Goal: Transaction & Acquisition: Purchase product/service

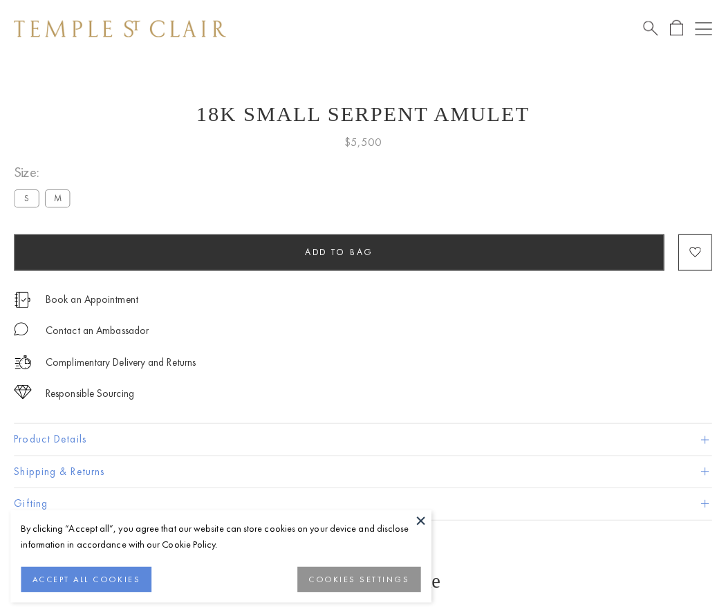
scroll to position [55, 0]
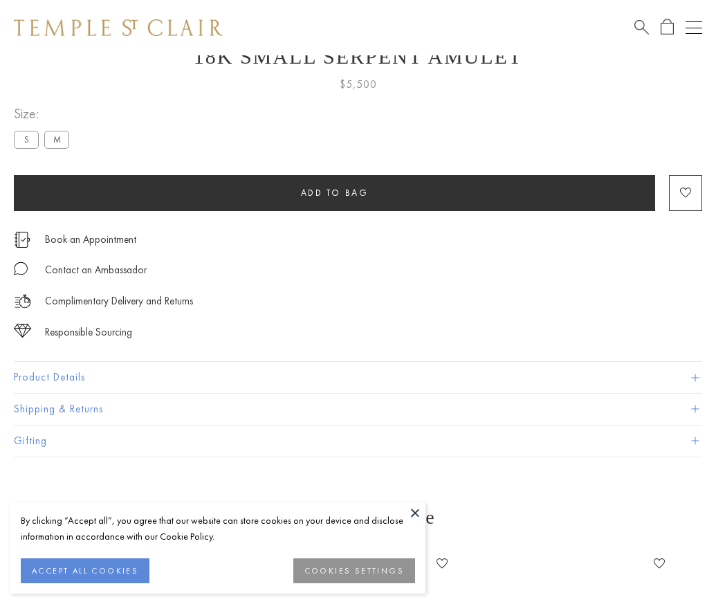
click at [334, 192] on span "Add to bag" at bounding box center [335, 193] width 68 height 12
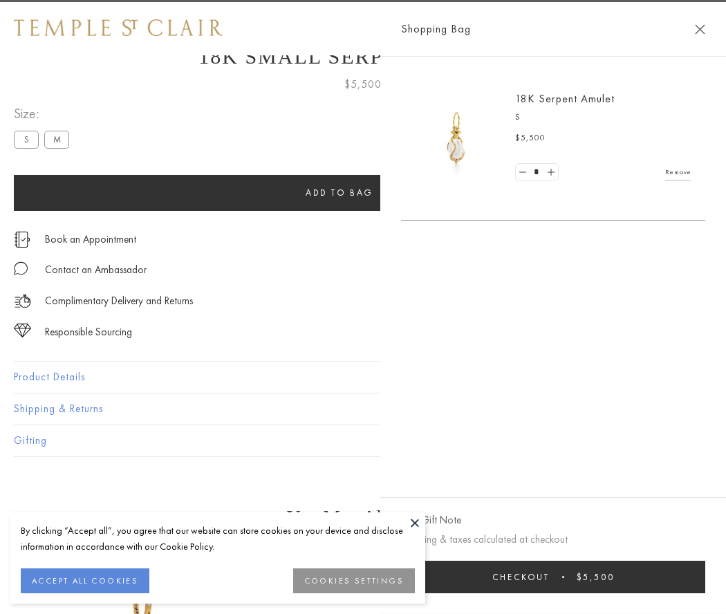
click at [550, 577] on span "Checkout" at bounding box center [521, 577] width 57 height 12
